Goal: Check status

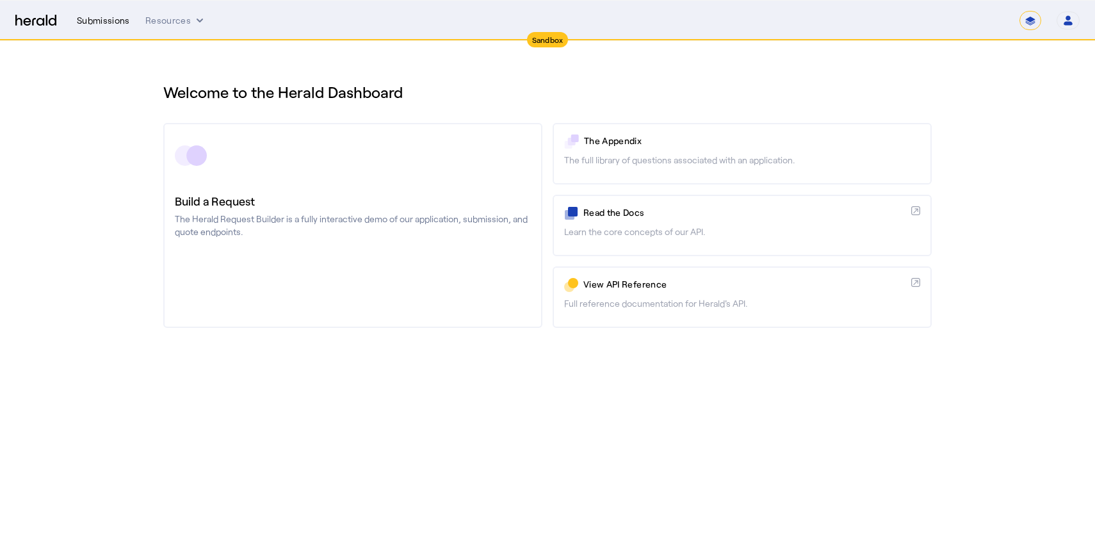
click at [106, 22] on div "Submissions" at bounding box center [103, 20] width 53 height 13
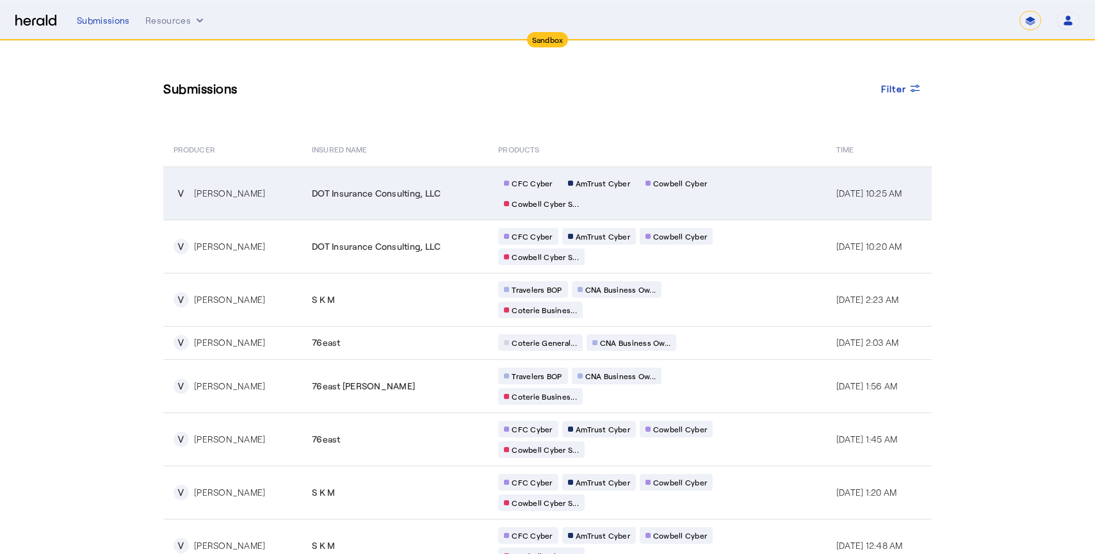
click at [732, 196] on td "CFC Cyber AmTrust Cyber Cowbell Cyber Cowbell Cyber S..." at bounding box center [657, 193] width 338 height 53
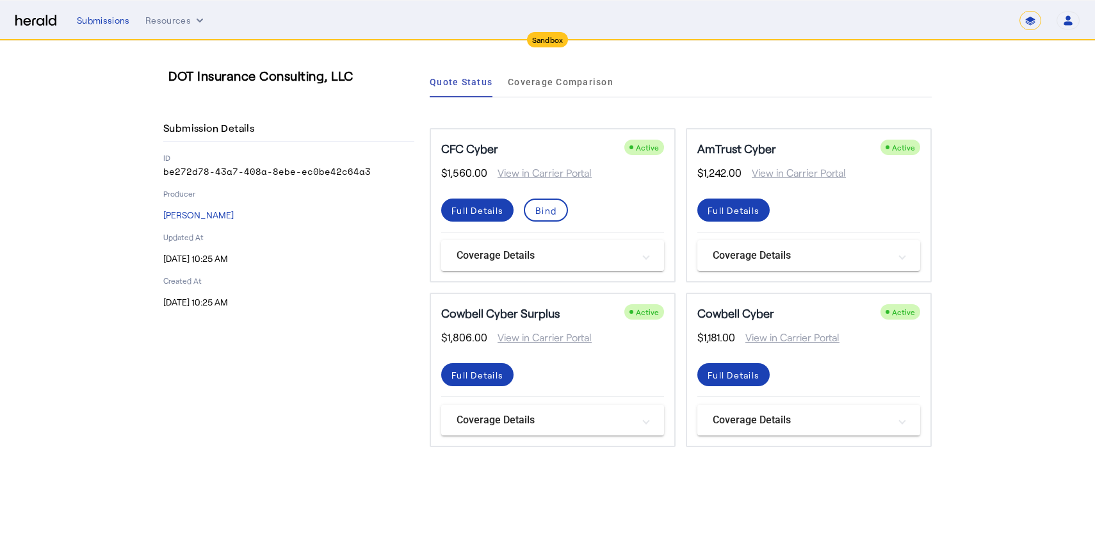
click at [529, 251] on mat-panel-title "Coverage Details" at bounding box center [545, 255] width 177 height 15
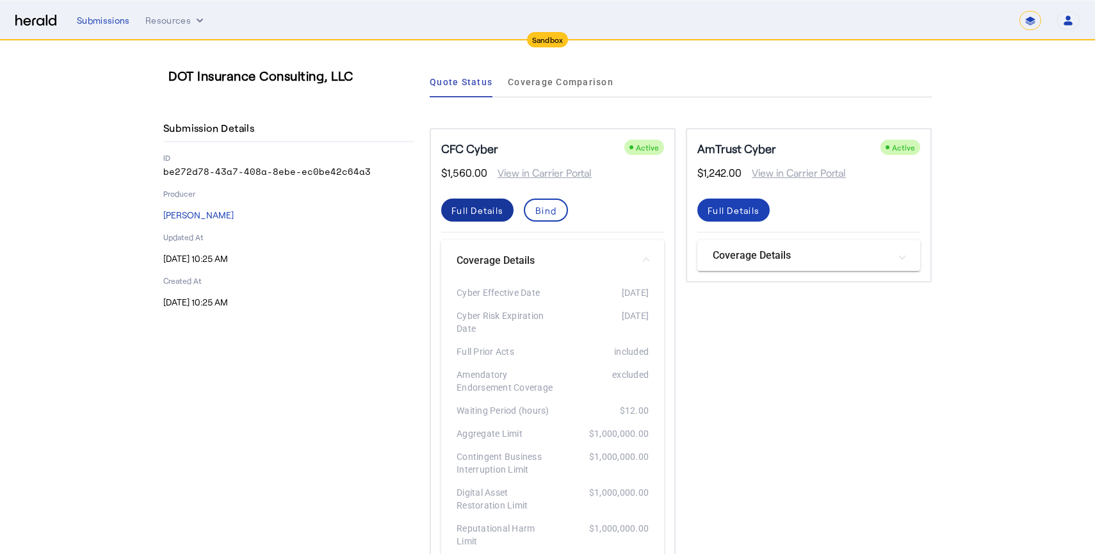
click at [465, 205] on div "Full Details" at bounding box center [478, 210] width 52 height 13
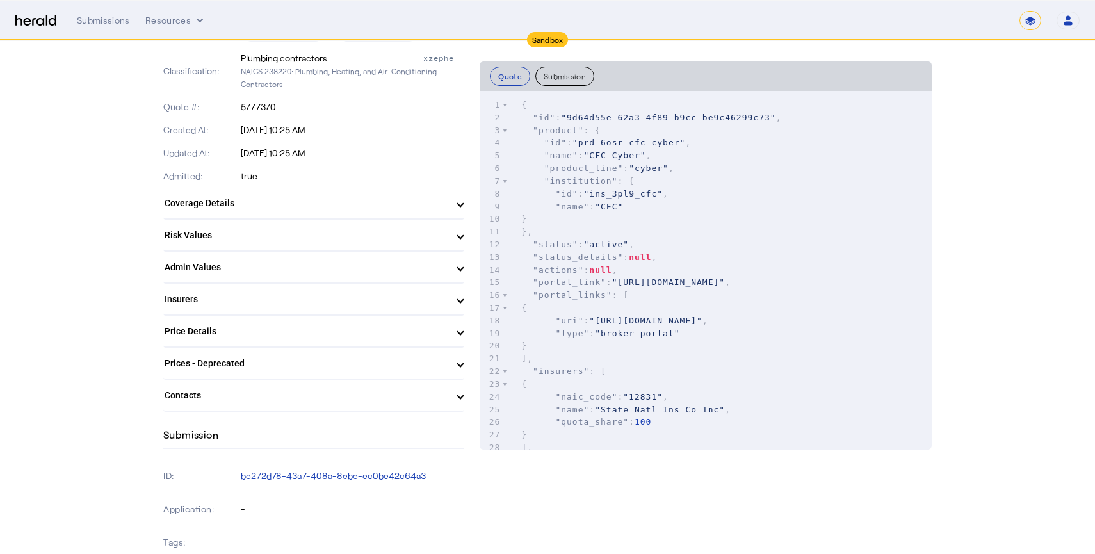
scroll to position [293, 0]
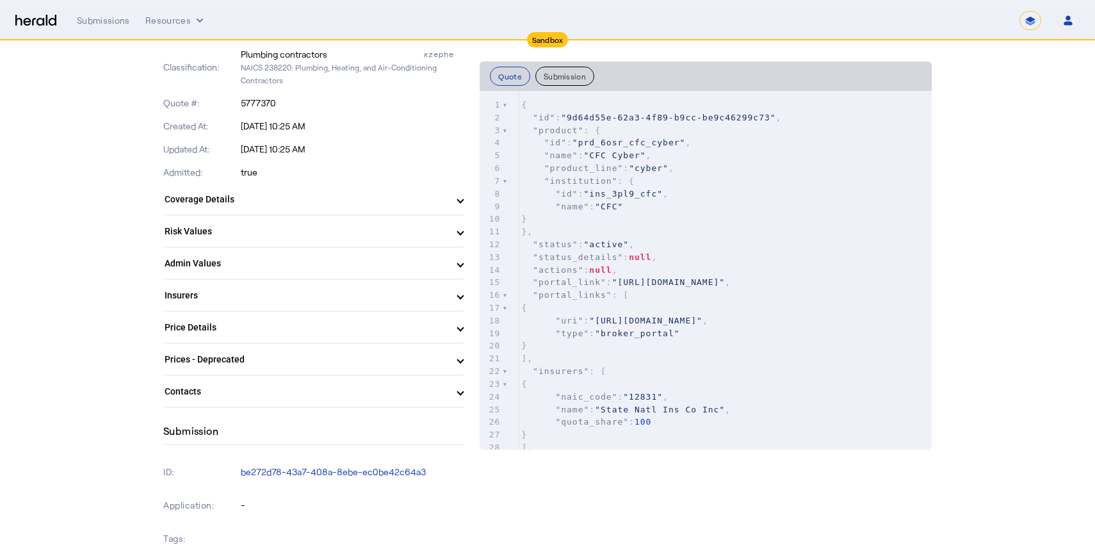
click at [412, 233] on mat-panel-title "Risk Values" at bounding box center [306, 231] width 283 height 13
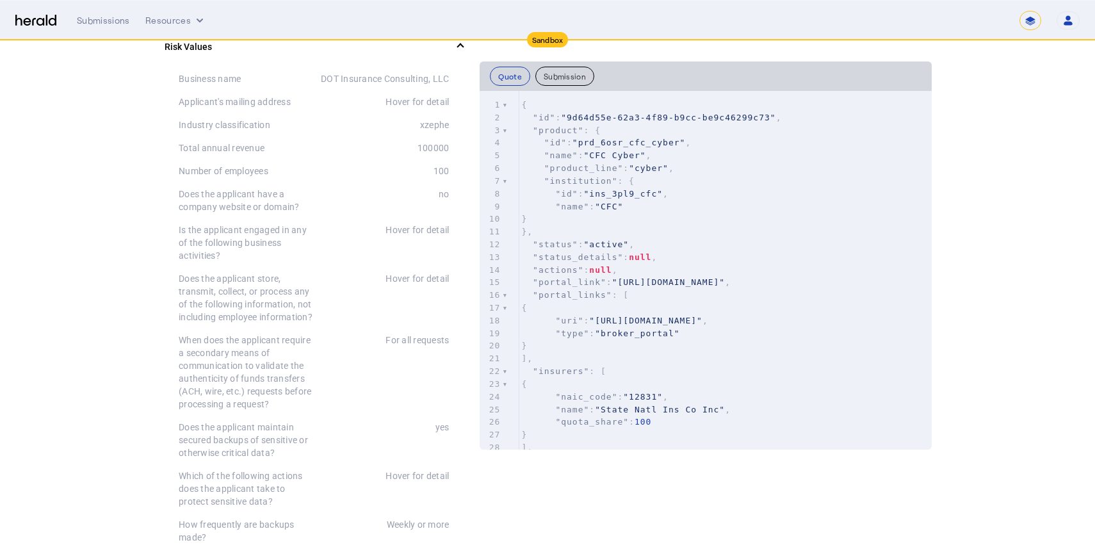
scroll to position [518, 0]
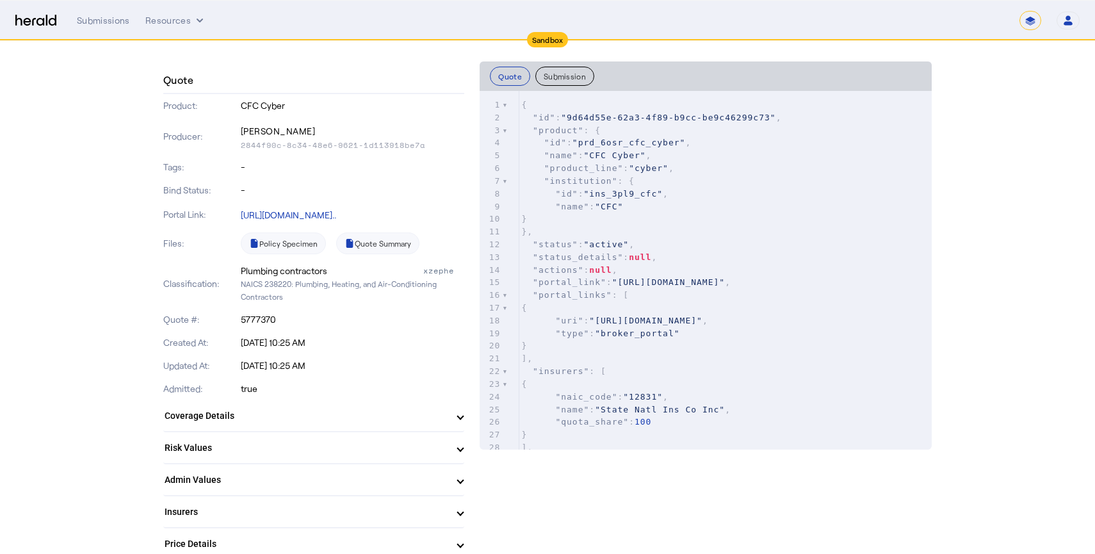
scroll to position [72, 0]
